Goal: Task Accomplishment & Management: Complete application form

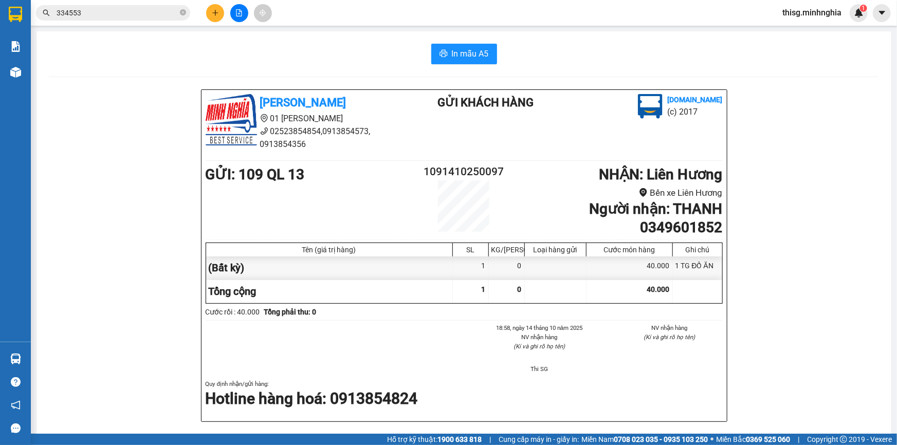
click at [212, 16] on button at bounding box center [215, 13] width 18 height 18
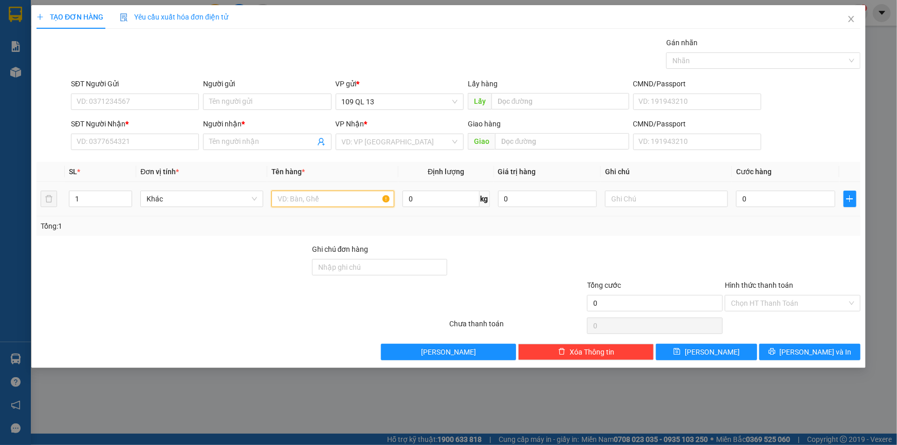
click at [298, 194] on input "text" at bounding box center [332, 199] width 123 height 16
click at [643, 199] on input "text" at bounding box center [666, 199] width 123 height 16
type input "1 GIỎ XANH CF TC"
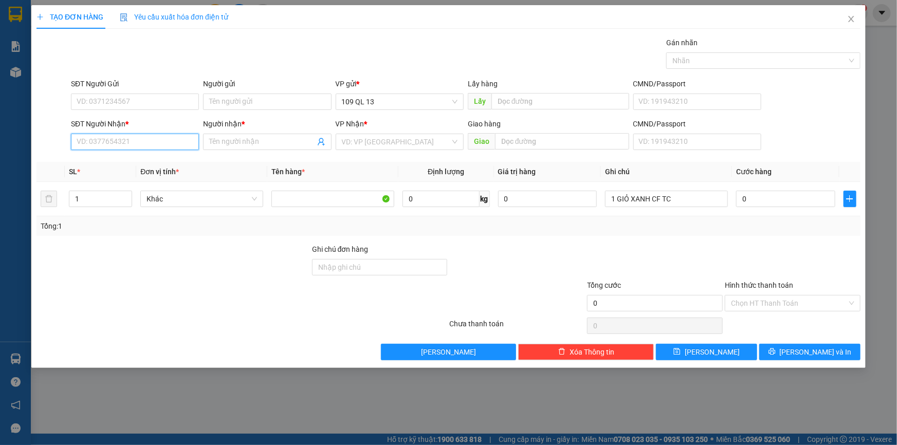
click at [140, 142] on input "SĐT Người Nhận *" at bounding box center [135, 142] width 128 height 16
type input "0915752790"
click at [143, 159] on div "0915752790 - THỦY" at bounding box center [135, 162] width 116 height 11
type input "THỦY"
type input "0915752790"
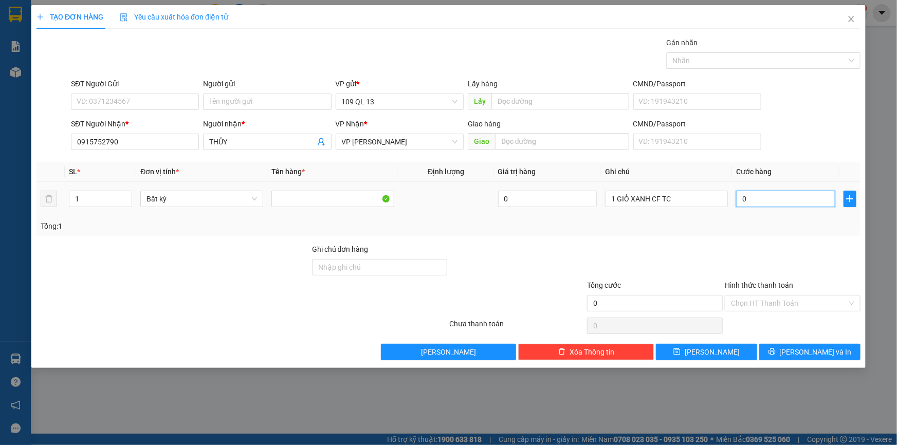
click at [776, 196] on input "0" at bounding box center [785, 199] width 99 height 16
type input "3"
type input "30"
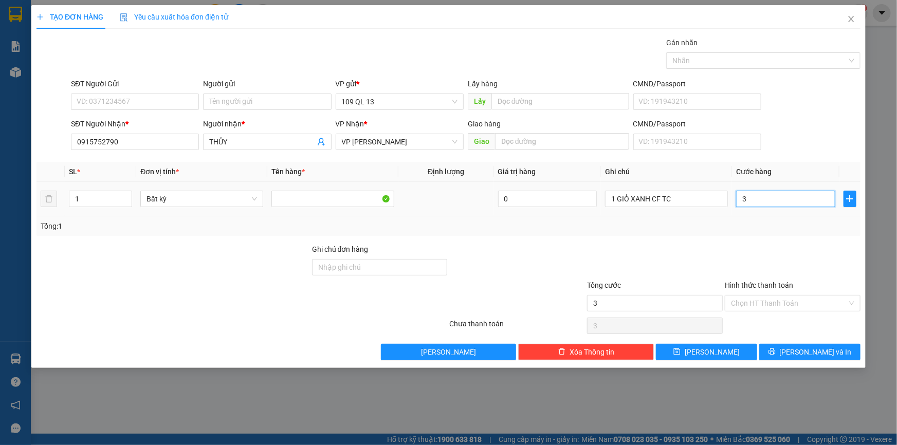
type input "30"
type input "30.000"
click at [809, 307] on input "Hình thức thanh toán" at bounding box center [789, 302] width 116 height 15
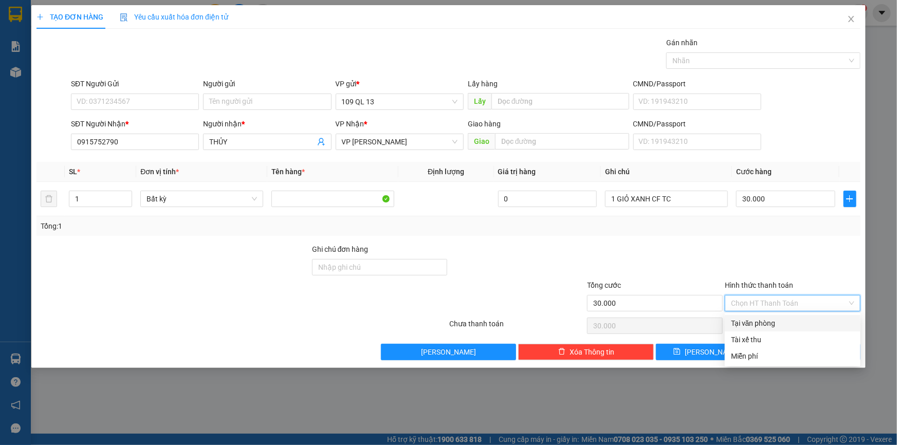
click at [805, 319] on div "Tại văn phòng" at bounding box center [792, 323] width 123 height 11
type input "0"
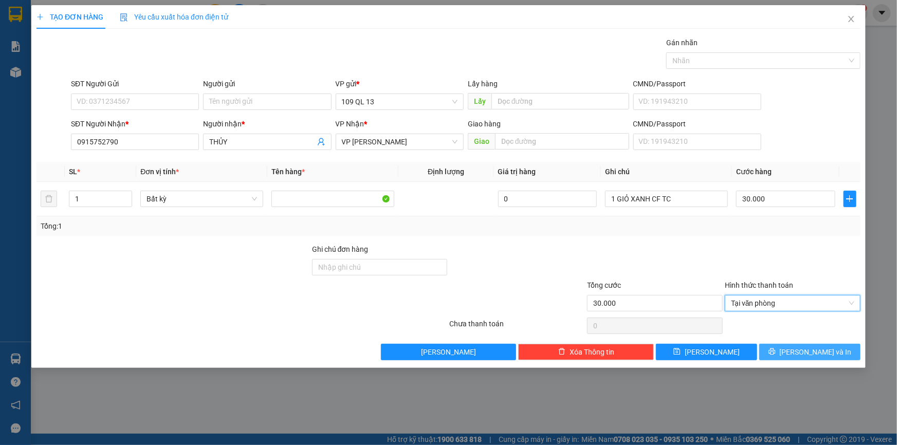
click at [832, 347] on button "[PERSON_NAME] và In" at bounding box center [809, 352] width 101 height 16
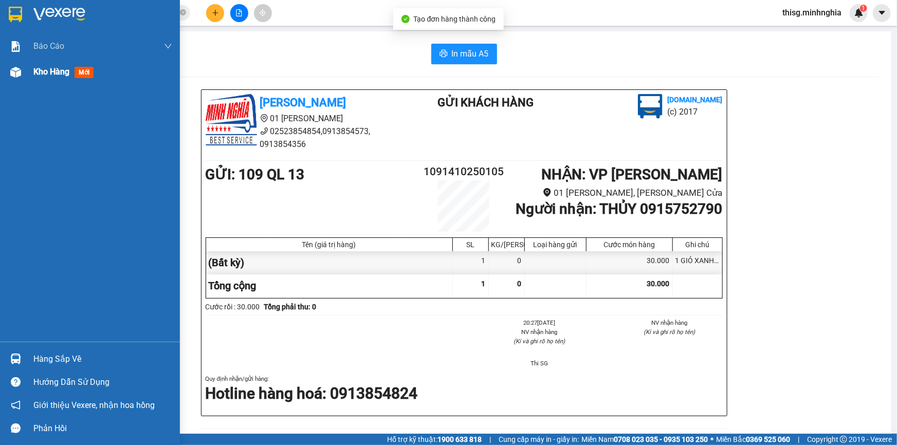
click at [20, 67] on img at bounding box center [15, 72] width 11 height 11
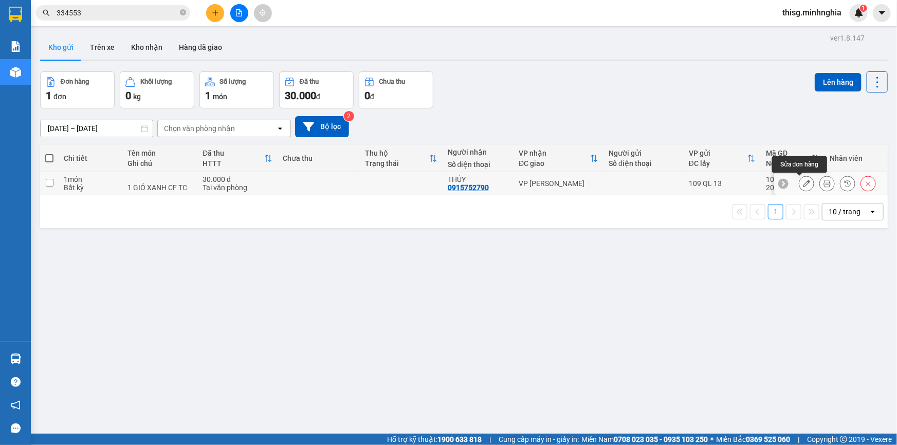
click at [803, 185] on icon at bounding box center [806, 183] width 7 height 7
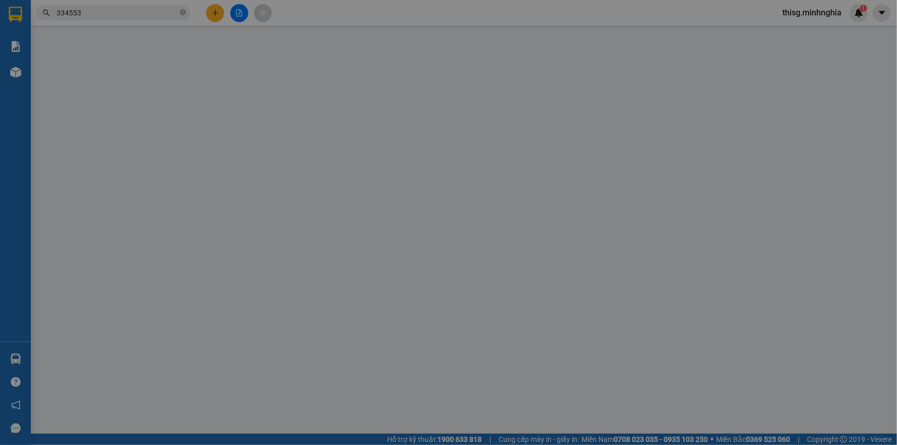
type input "0915752790"
type input "30.000"
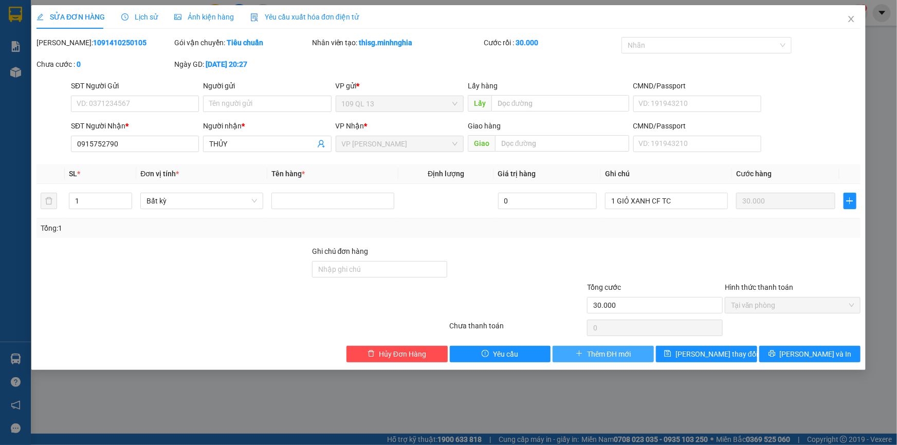
click at [604, 346] on button "Thêm ĐH mới" at bounding box center [602, 354] width 101 height 16
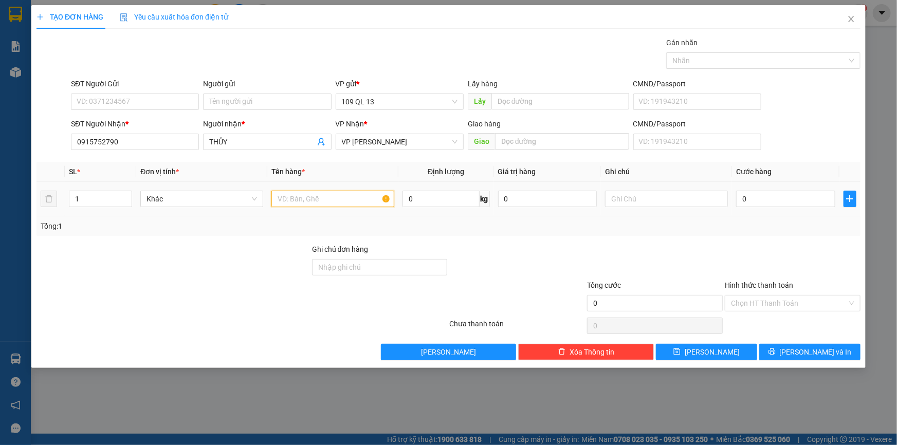
click at [355, 197] on input "text" at bounding box center [332, 199] width 123 height 16
click at [771, 205] on input "0" at bounding box center [785, 199] width 99 height 16
type input "3"
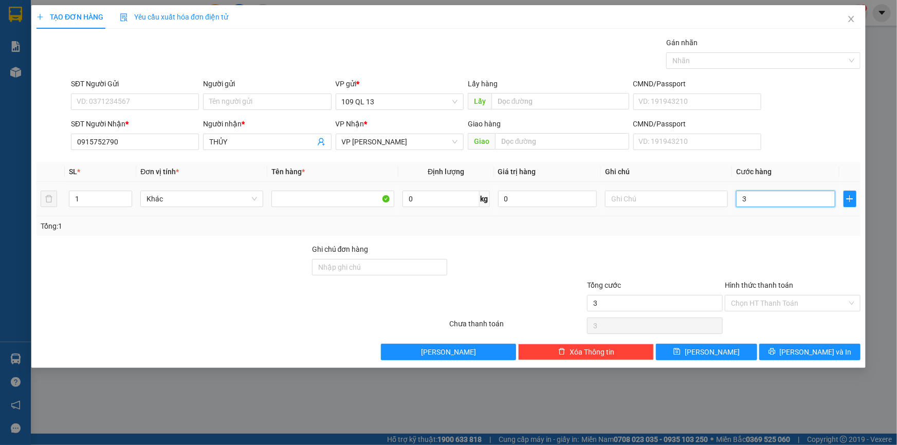
type input "30"
type input "30.000"
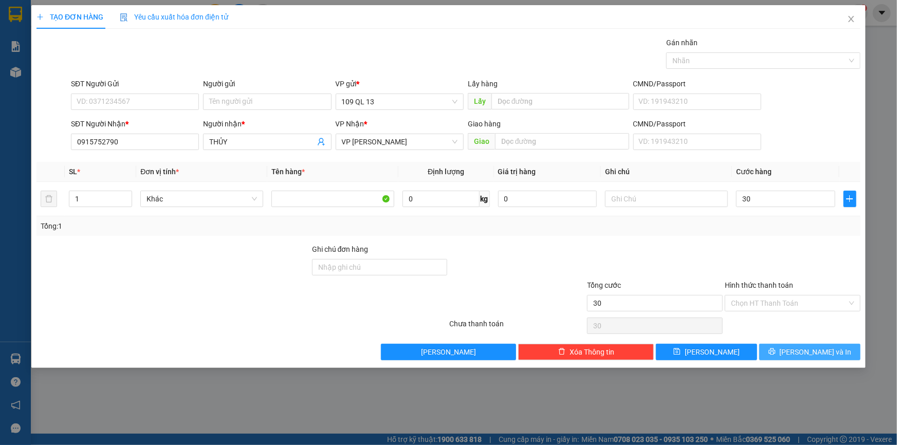
type input "30.000"
click at [811, 349] on span "[PERSON_NAME] và In" at bounding box center [815, 351] width 72 height 11
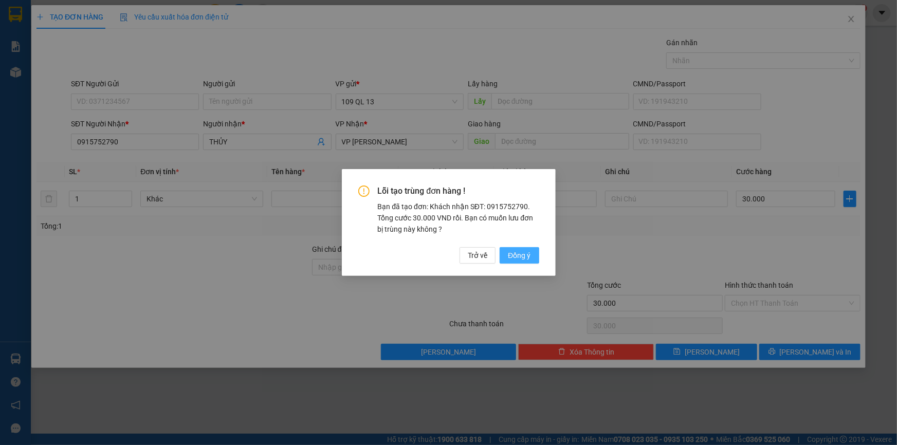
click at [521, 260] on span "Đồng ý" at bounding box center [519, 255] width 23 height 11
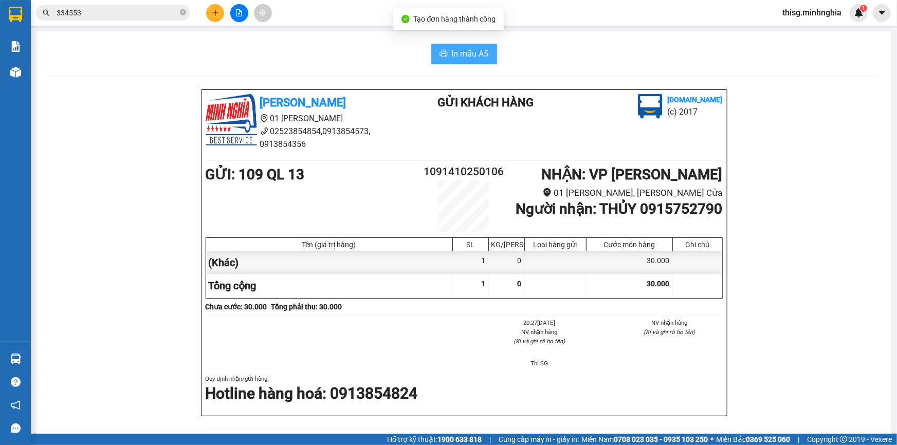
click at [457, 48] on span "In mẫu A5" at bounding box center [470, 53] width 37 height 13
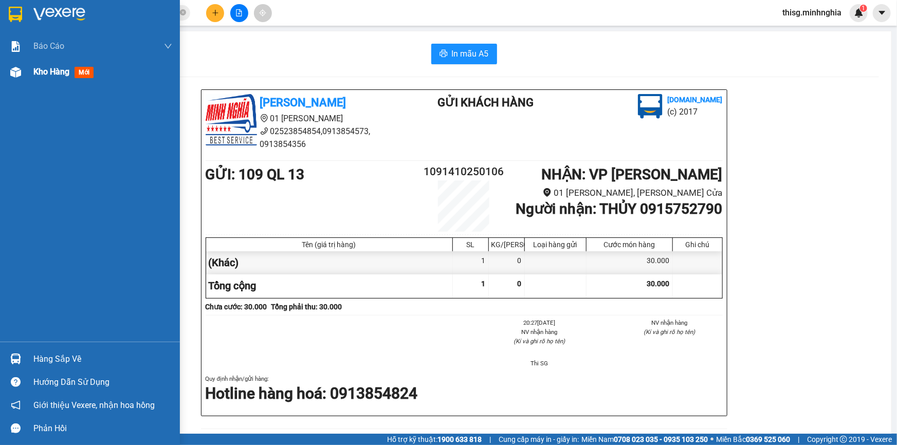
drag, startPoint x: 34, startPoint y: 81, endPoint x: 39, endPoint y: 75, distance: 7.7
click at [35, 80] on div "Kho hàng mới" at bounding box center [102, 72] width 139 height 26
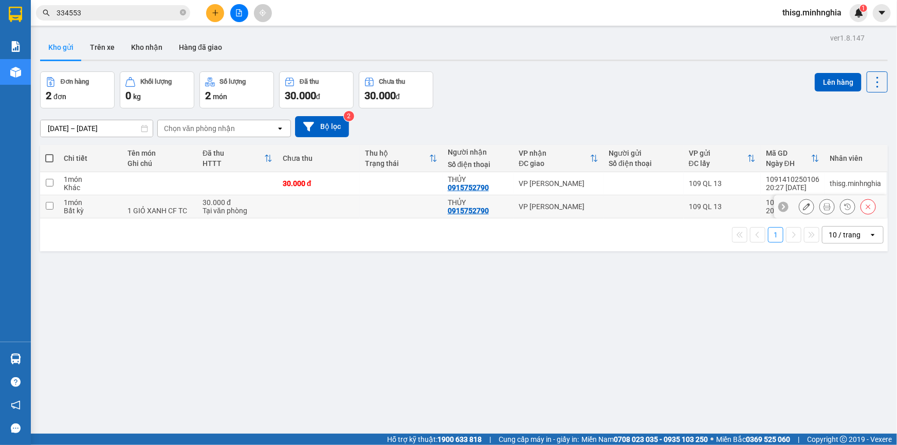
click at [864, 208] on icon at bounding box center [867, 206] width 7 height 7
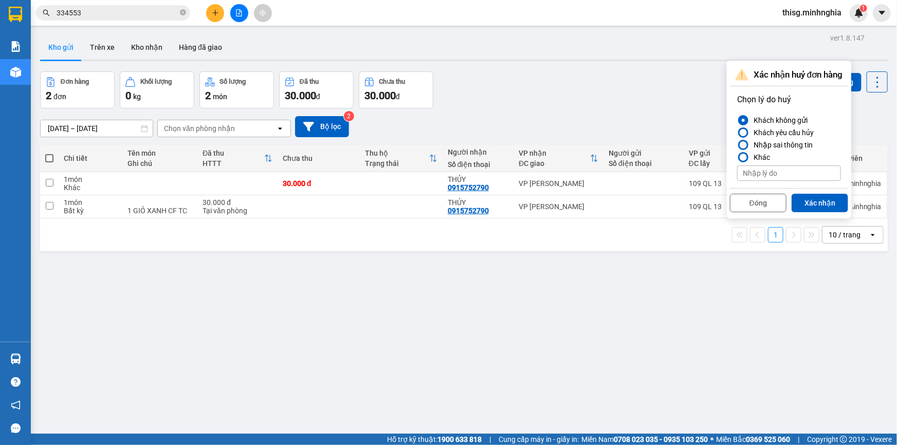
click at [807, 145] on div "Nhập sai thông tin" at bounding box center [780, 145] width 63 height 12
click at [737, 145] on input "Nhập sai thông tin" at bounding box center [737, 145] width 0 height 0
click at [822, 202] on button "Xác nhận" at bounding box center [819, 203] width 57 height 18
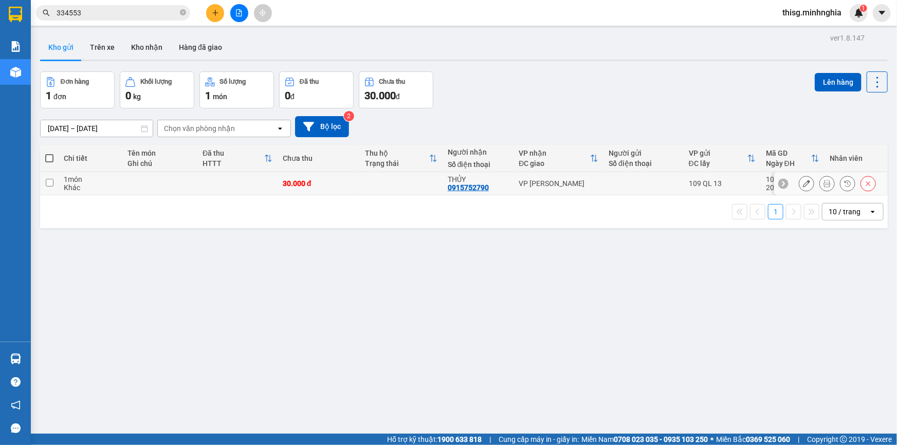
click at [51, 180] on input "checkbox" at bounding box center [50, 183] width 8 height 8
checkbox input "true"
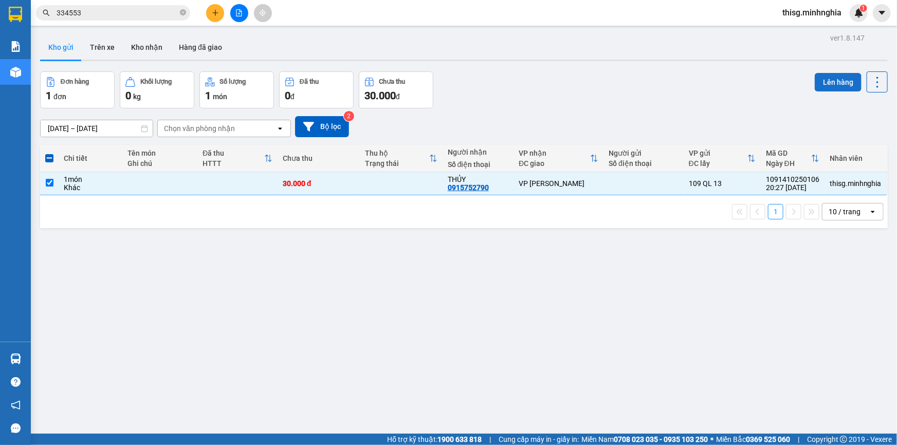
click at [823, 88] on button "Lên hàng" at bounding box center [837, 82] width 47 height 18
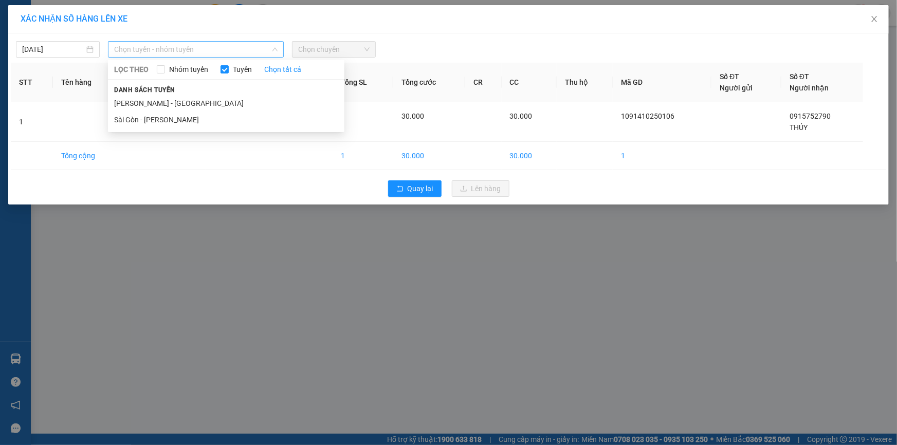
click at [275, 52] on div "Chọn tuyến - nhóm tuyến LỌC THEO Nhóm tuyến Tuyến Chọn tất cả Danh sách tuyến […" at bounding box center [196, 49] width 176 height 16
click at [215, 117] on li "Sài Gòn - [PERSON_NAME]" at bounding box center [226, 119] width 236 height 16
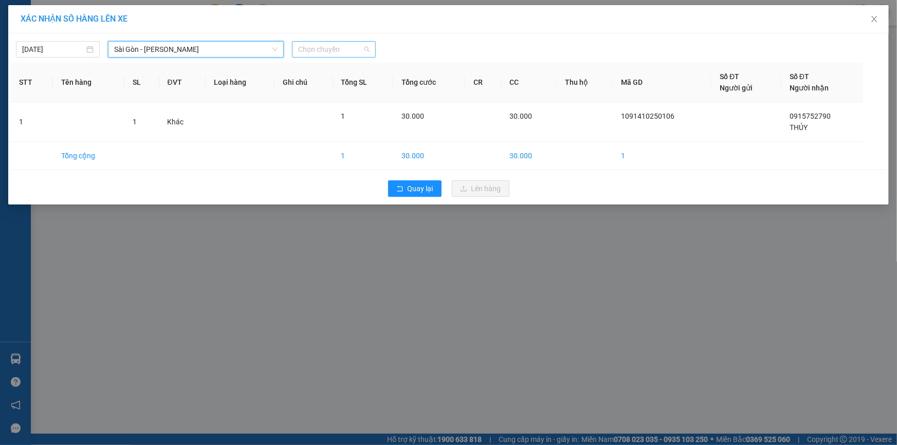
click at [354, 47] on span "Chọn chuyến" at bounding box center [333, 49] width 71 height 15
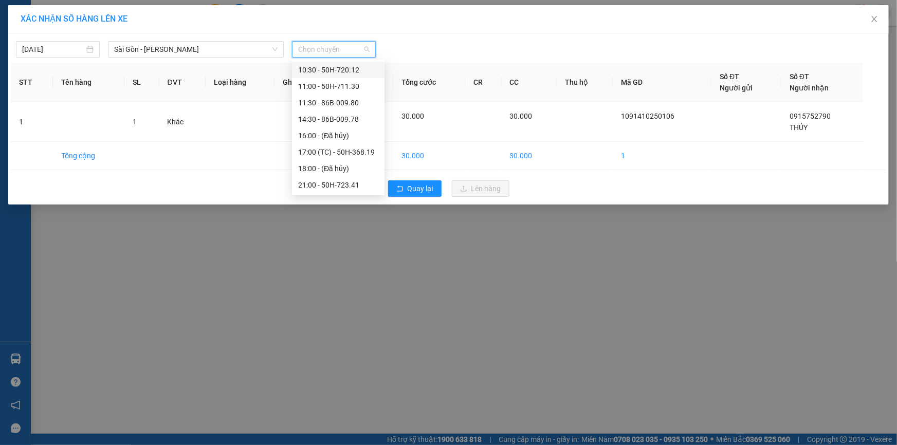
scroll to position [98, 0]
click at [338, 169] on div "21:30 - 50H-293.85" at bounding box center [338, 168] width 80 height 11
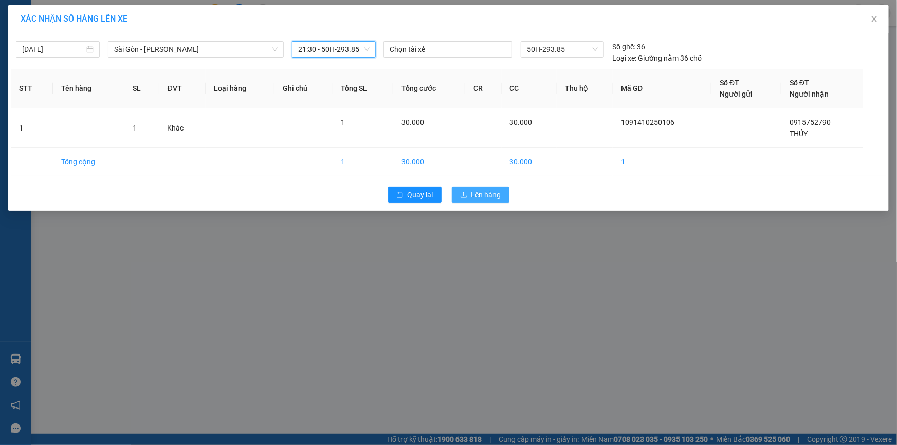
click at [501, 194] on button "Lên hàng" at bounding box center [481, 194] width 58 height 16
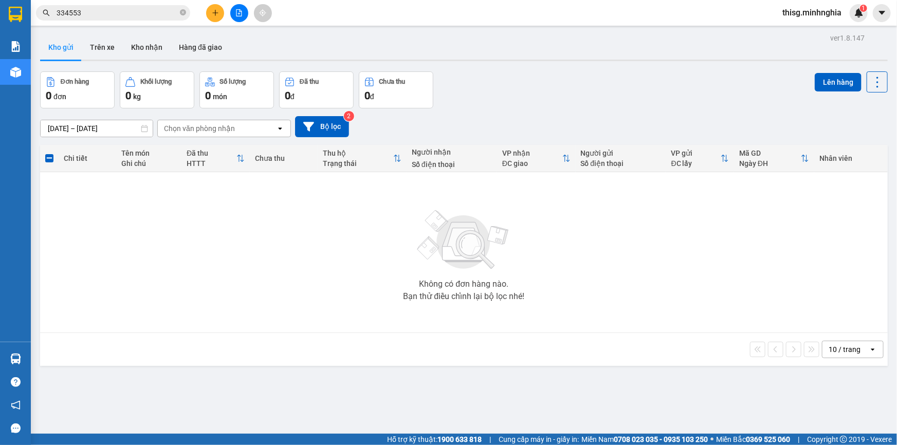
click at [233, 7] on button at bounding box center [239, 13] width 18 height 18
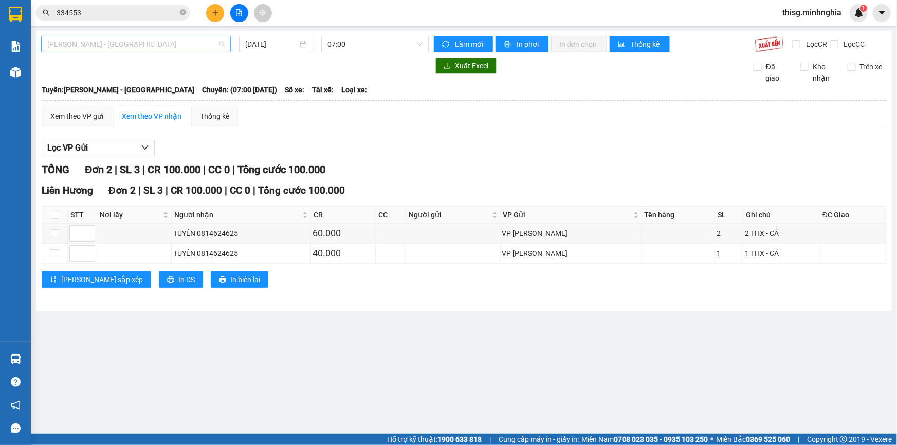
click at [117, 46] on span "[PERSON_NAME] - [GEOGRAPHIC_DATA]" at bounding box center [135, 43] width 177 height 15
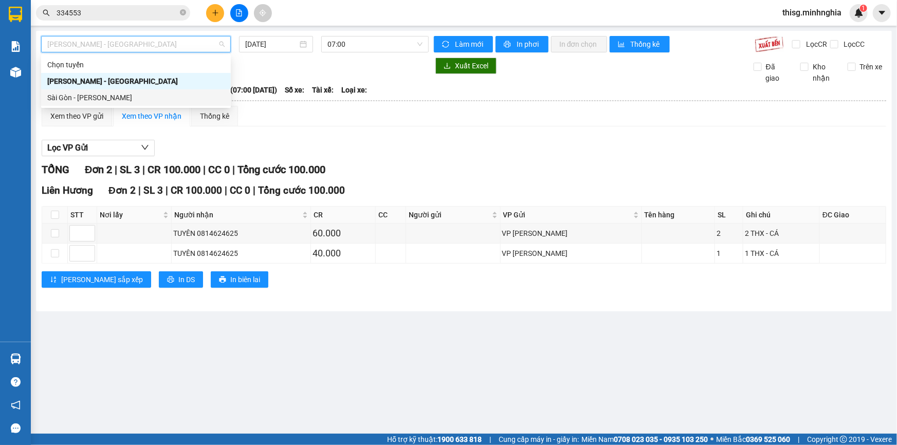
click at [105, 99] on div "Sài Gòn - [PERSON_NAME]" at bounding box center [135, 97] width 177 height 11
type input "[DATE]"
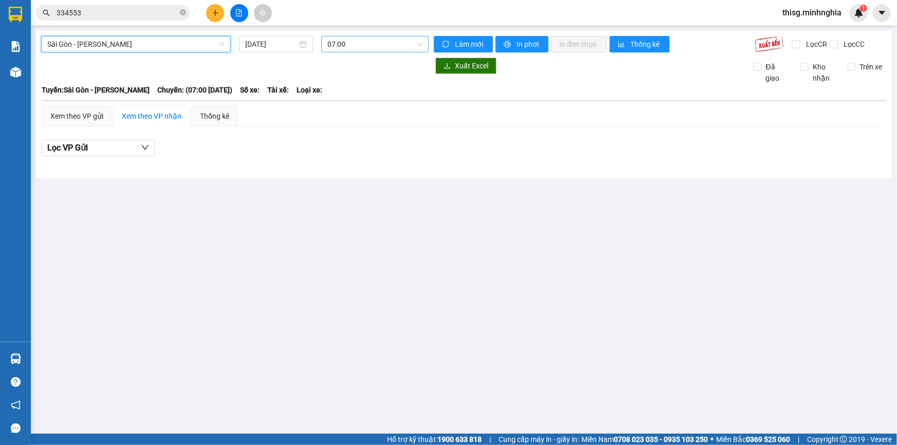
click at [361, 39] on span "07:00" at bounding box center [374, 43] width 95 height 15
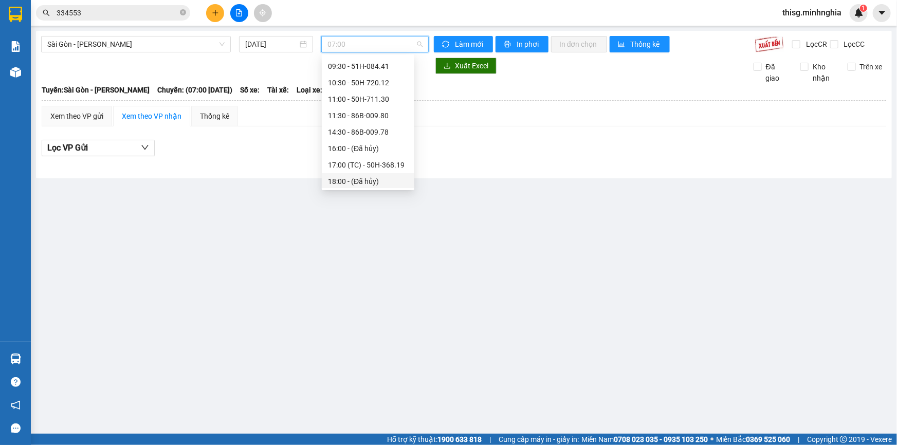
scroll to position [98, 0]
click at [361, 158] on div "21:30 - 50H-293.85" at bounding box center [368, 163] width 80 height 11
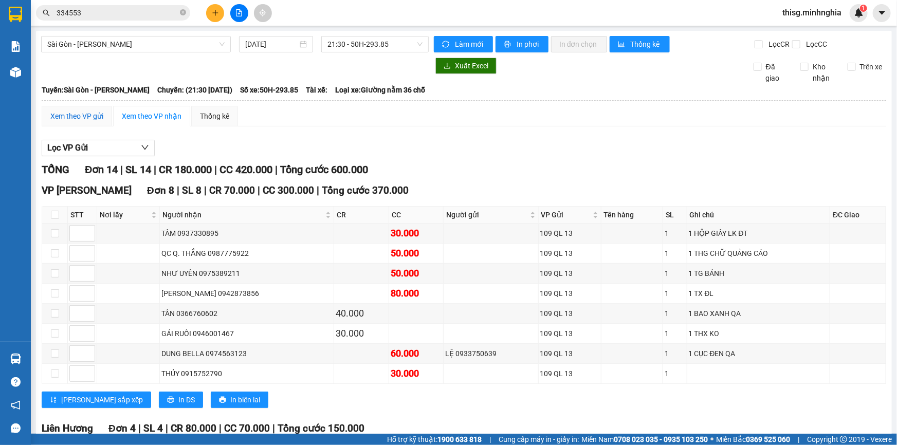
click at [66, 116] on div "Xem theo VP gửi" at bounding box center [76, 115] width 53 height 11
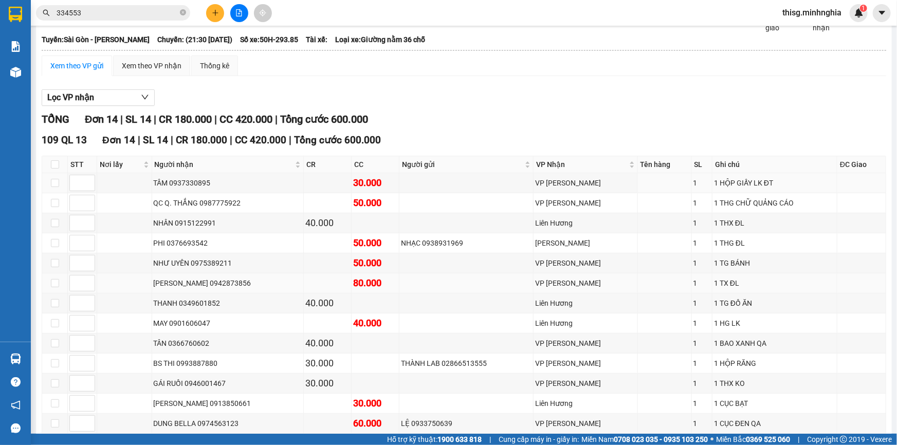
scroll to position [121, 0]
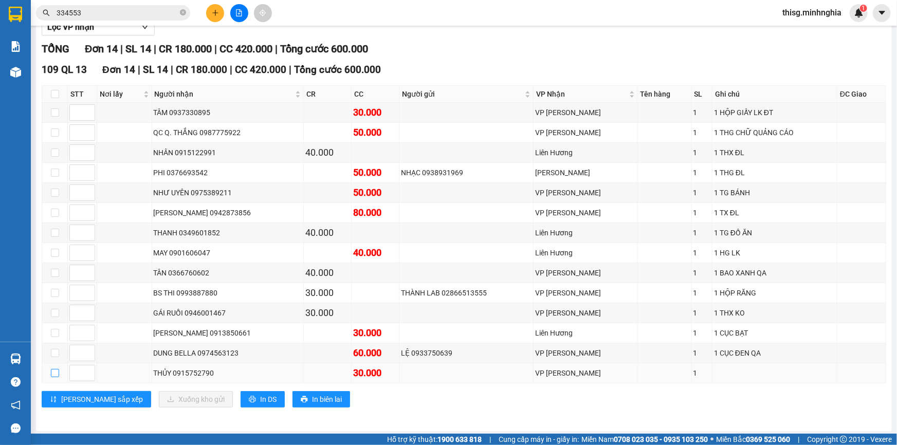
click at [57, 371] on input "checkbox" at bounding box center [55, 373] width 8 height 8
checkbox input "true"
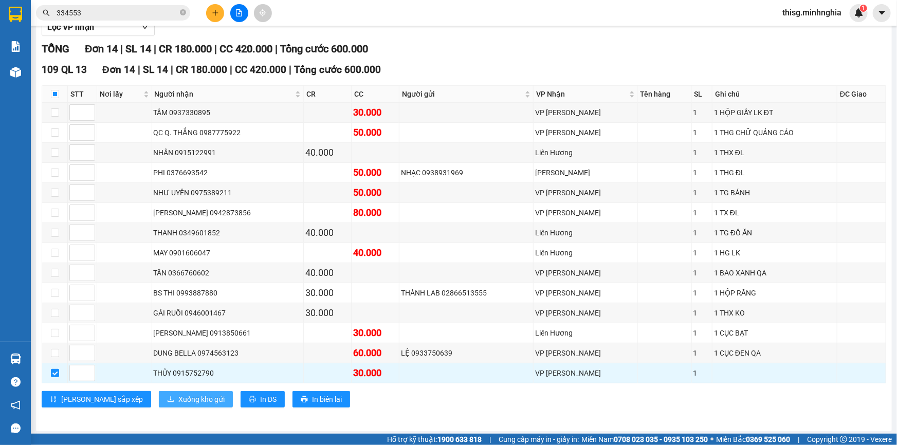
click at [178, 400] on span "Xuống kho gửi" at bounding box center [201, 399] width 46 height 11
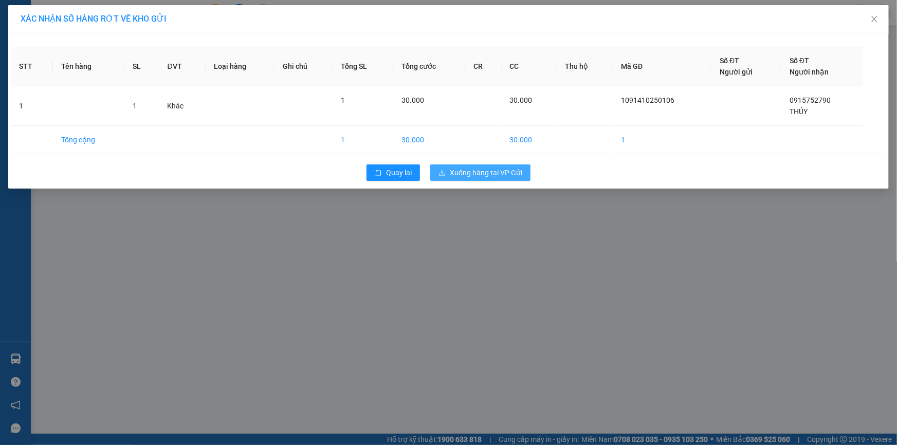
click at [468, 171] on span "Xuống hàng tại VP Gửi" at bounding box center [486, 172] width 72 height 11
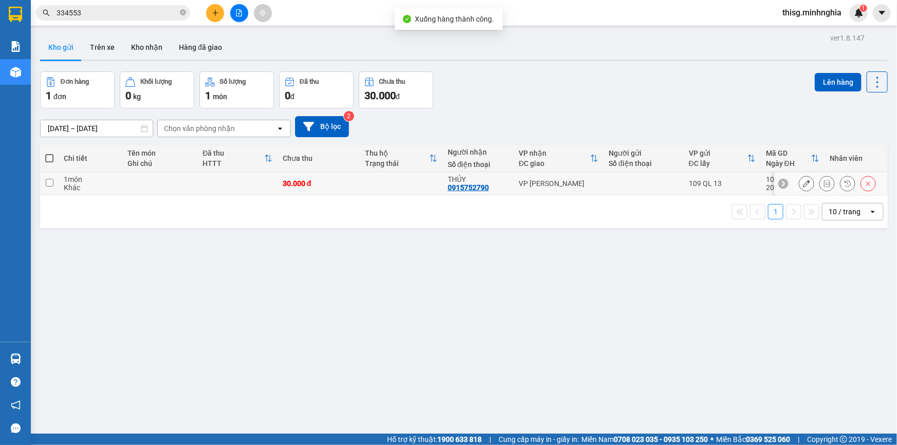
click at [803, 184] on icon at bounding box center [806, 183] width 7 height 7
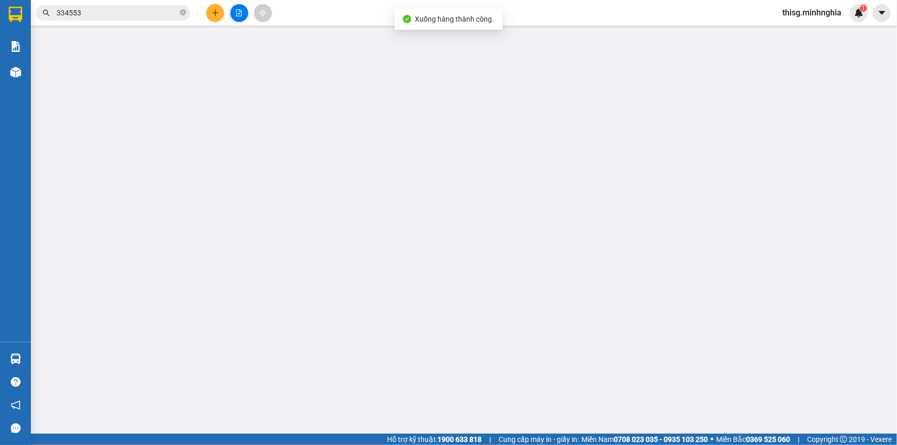
type input "0915752790"
type input "30.000"
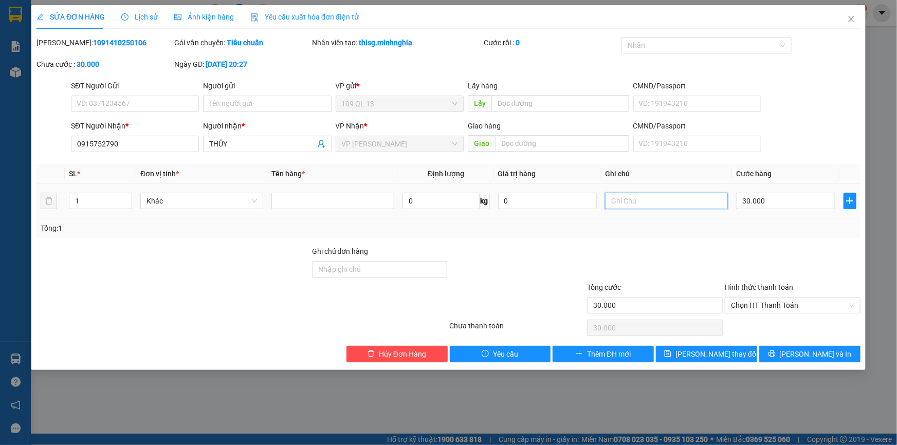
click at [666, 199] on input "text" at bounding box center [666, 201] width 123 height 16
type input "1 GIỎ XANH TC"
click at [843, 351] on button "[PERSON_NAME] và In" at bounding box center [809, 354] width 101 height 16
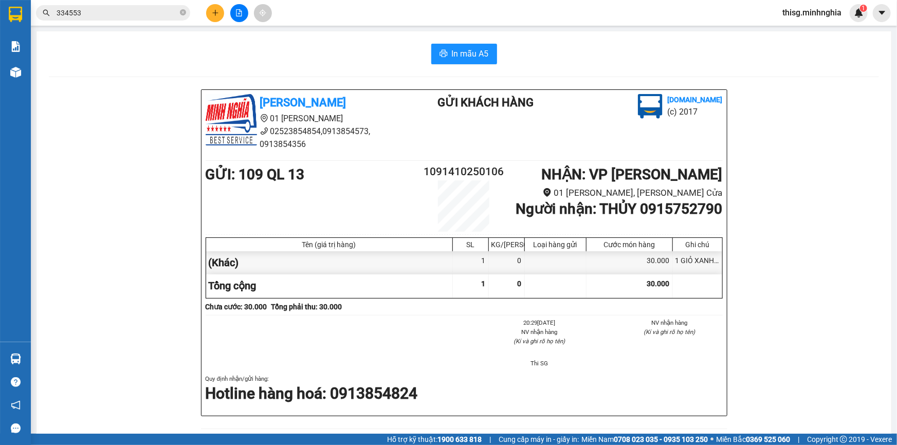
click at [214, 8] on button at bounding box center [215, 13] width 18 height 18
